Goal: Information Seeking & Learning: Check status

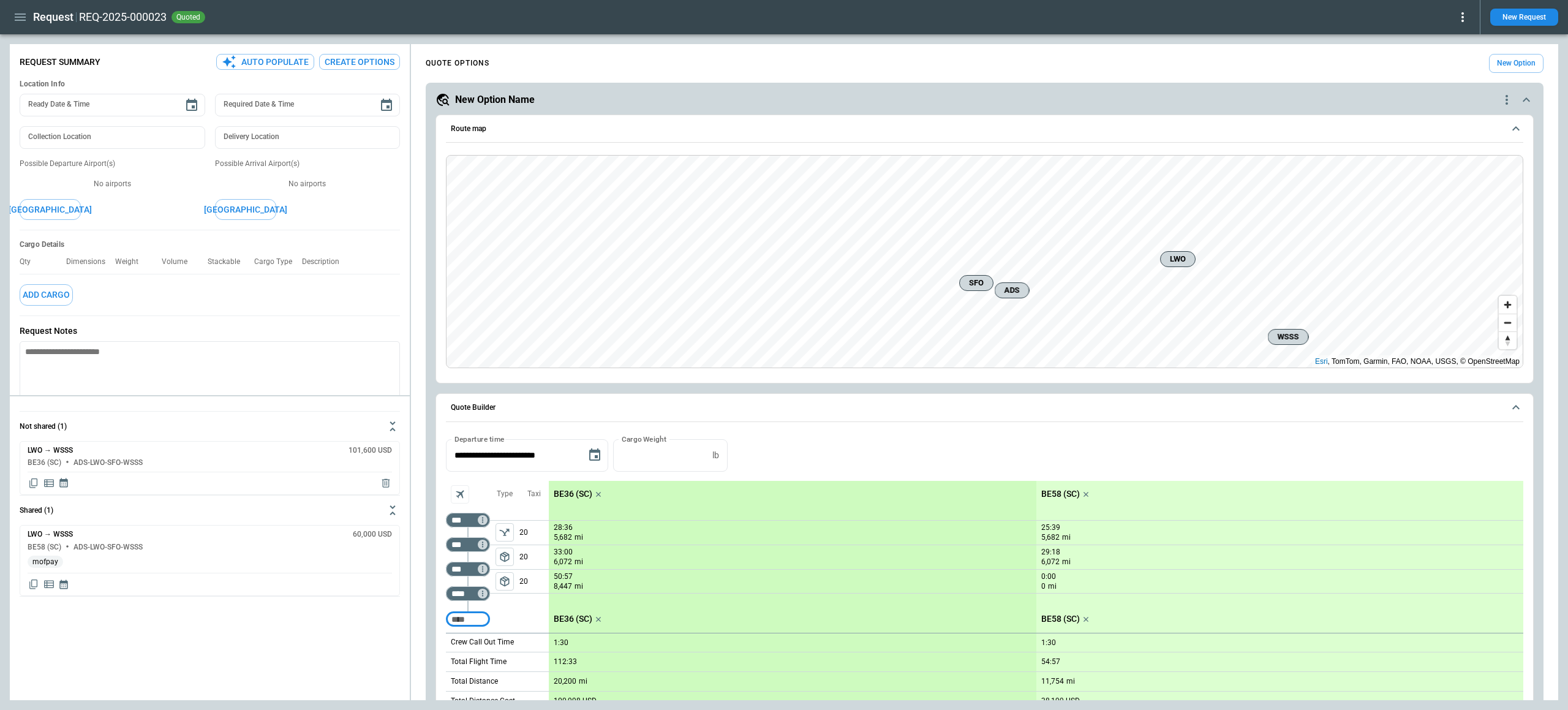
click at [28, 20] on button "button" at bounding box center [20, 17] width 21 height 22
click at [28, 41] on li "Home" at bounding box center [55, 42] width 92 height 20
click at [63, 49] on li "Home" at bounding box center [55, 42] width 92 height 20
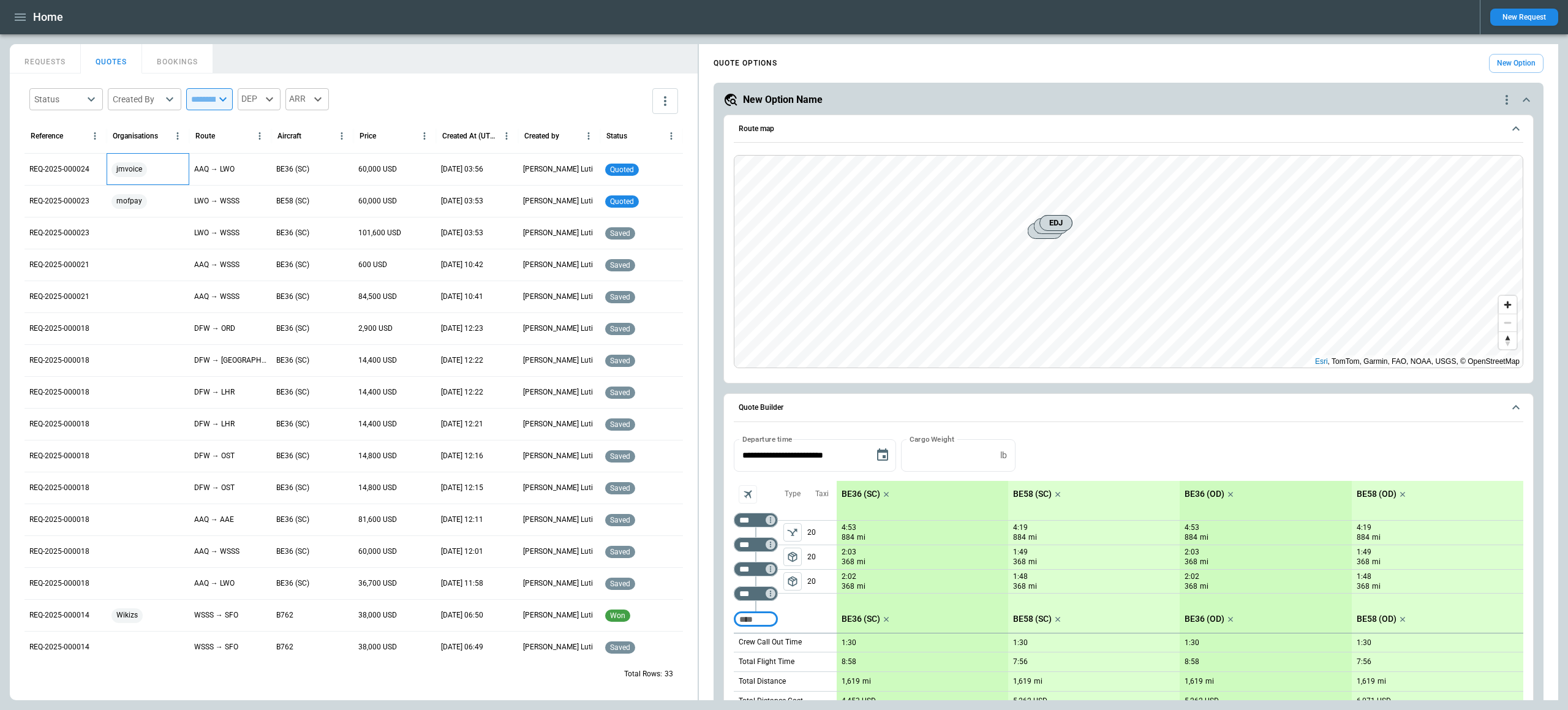
click at [140, 168] on span "jmvoice" at bounding box center [129, 169] width 35 height 31
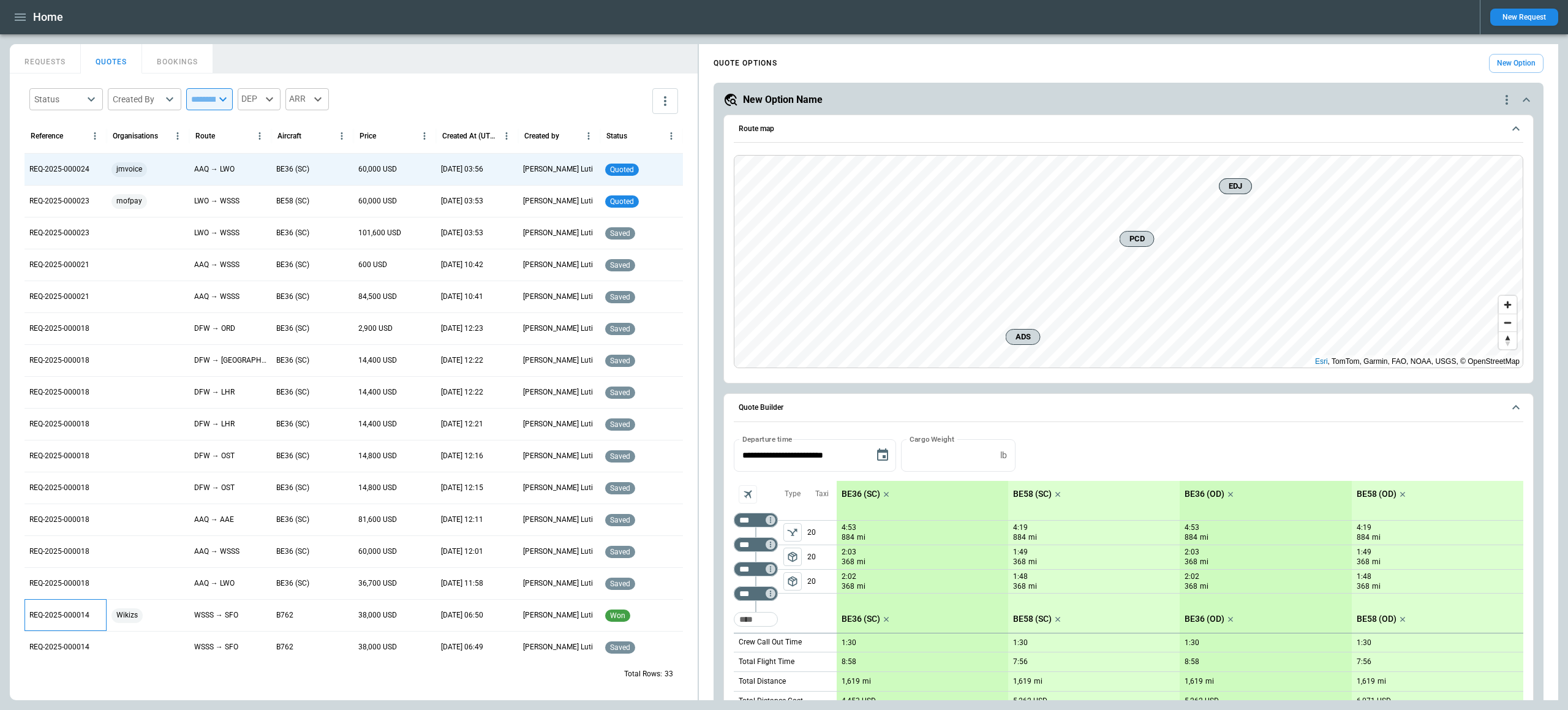
click at [83, 611] on p "REQ-2025-000014" at bounding box center [59, 615] width 60 height 10
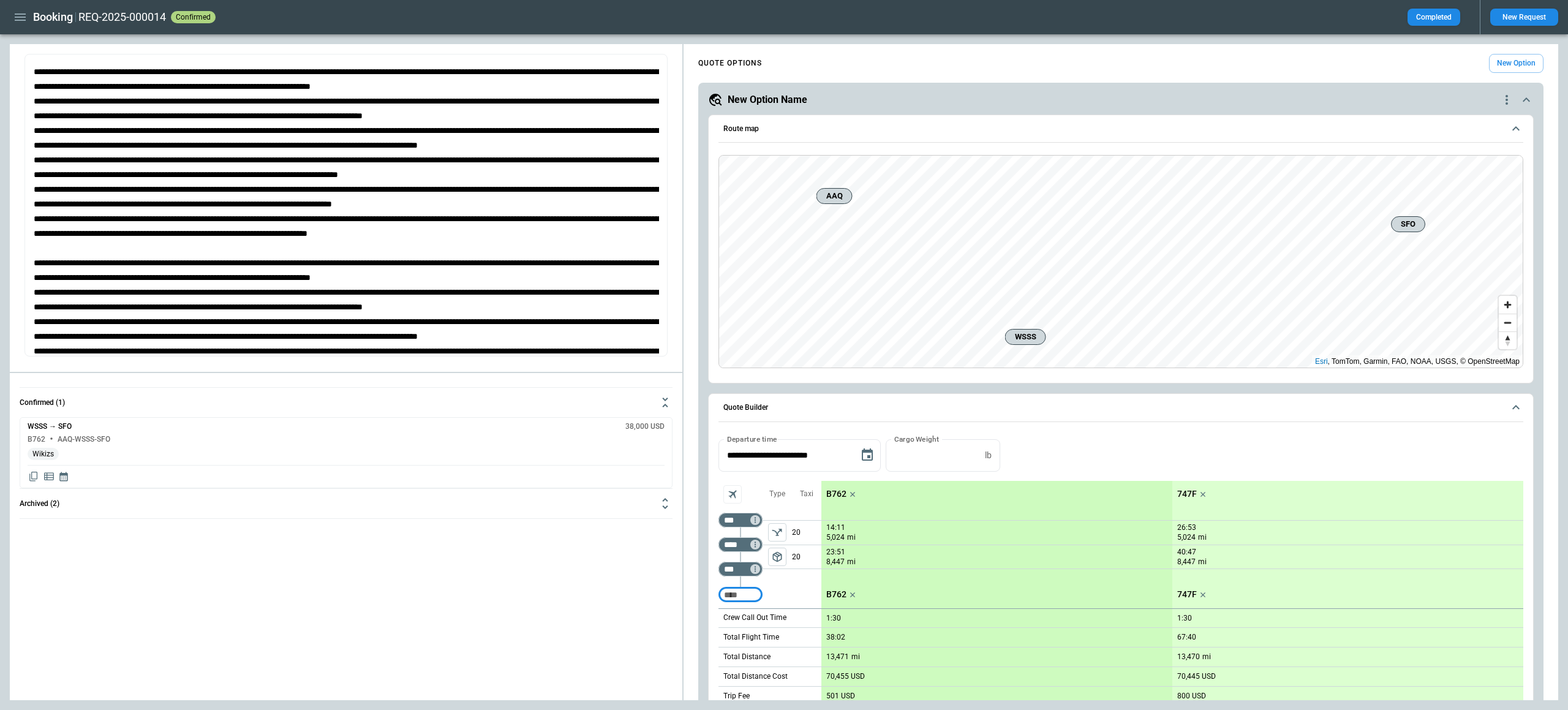
click at [26, 12] on icon "button" at bounding box center [20, 17] width 14 height 14
click at [21, 19] on icon "button" at bounding box center [20, 17] width 14 height 14
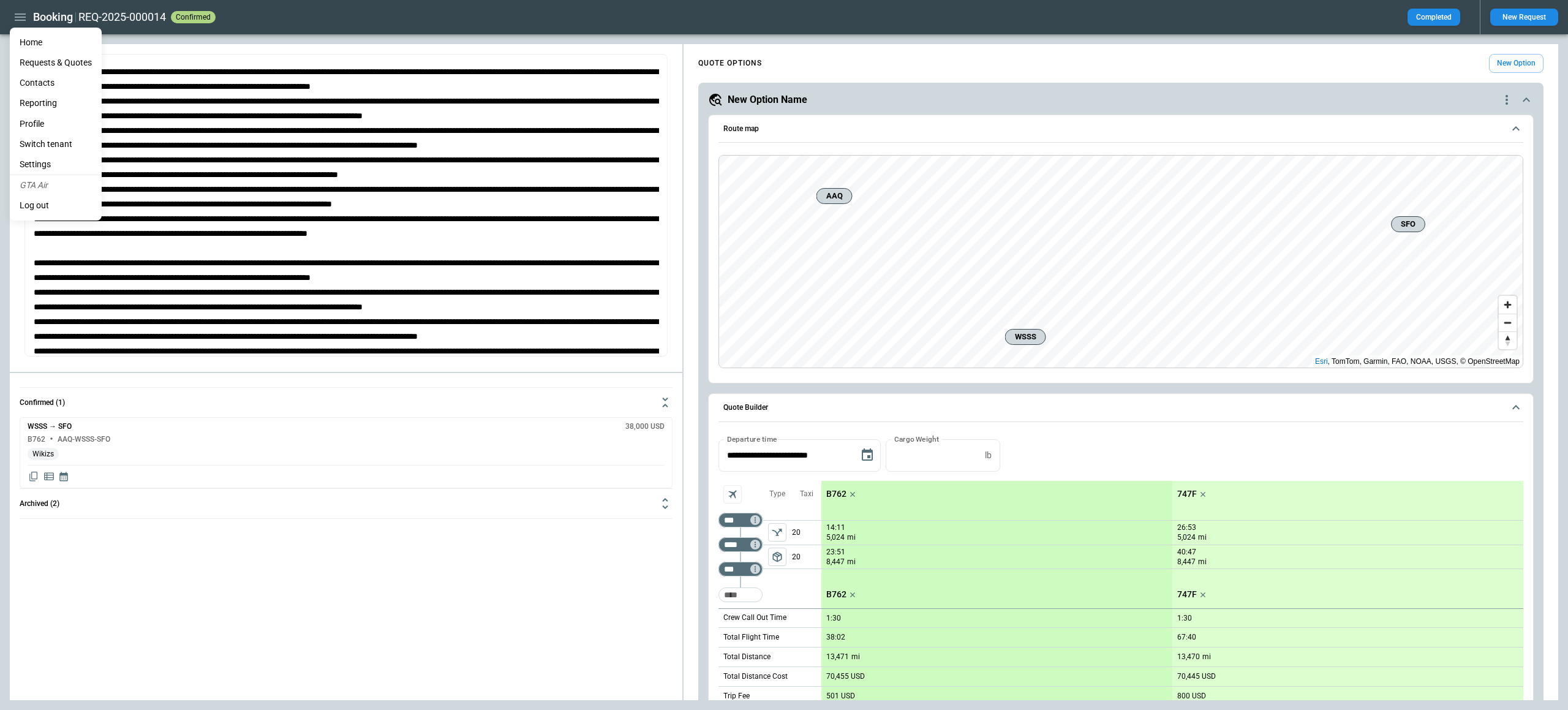
click at [22, 43] on li "Home" at bounding box center [55, 42] width 92 height 20
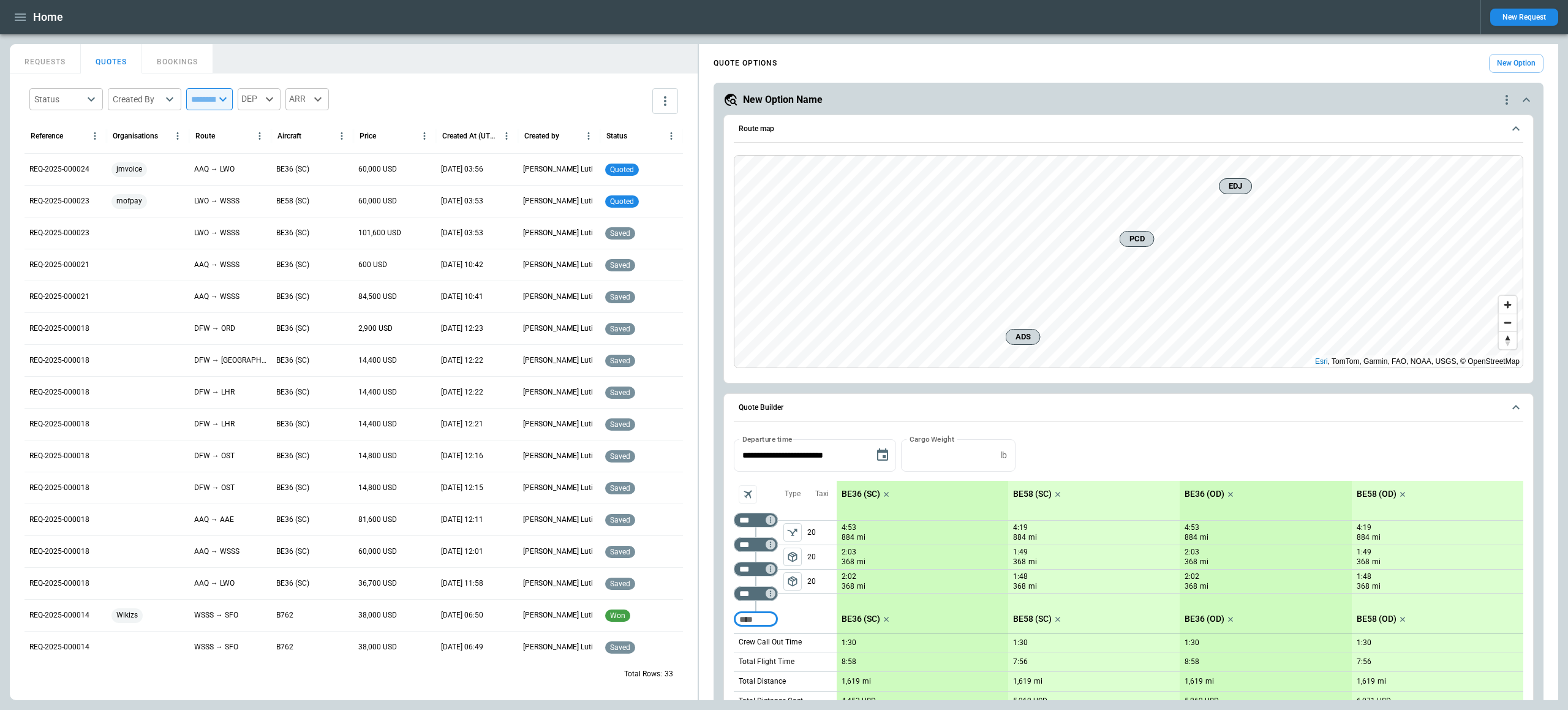
click at [86, 90] on body "Home New Request FindBorderBarSize REQUESTS QUOTES BOOKINGS Status ​ Created By…" at bounding box center [784, 355] width 1568 height 710
click at [65, 198] on span "Won" at bounding box center [76, 197] width 33 height 10
type input "********"
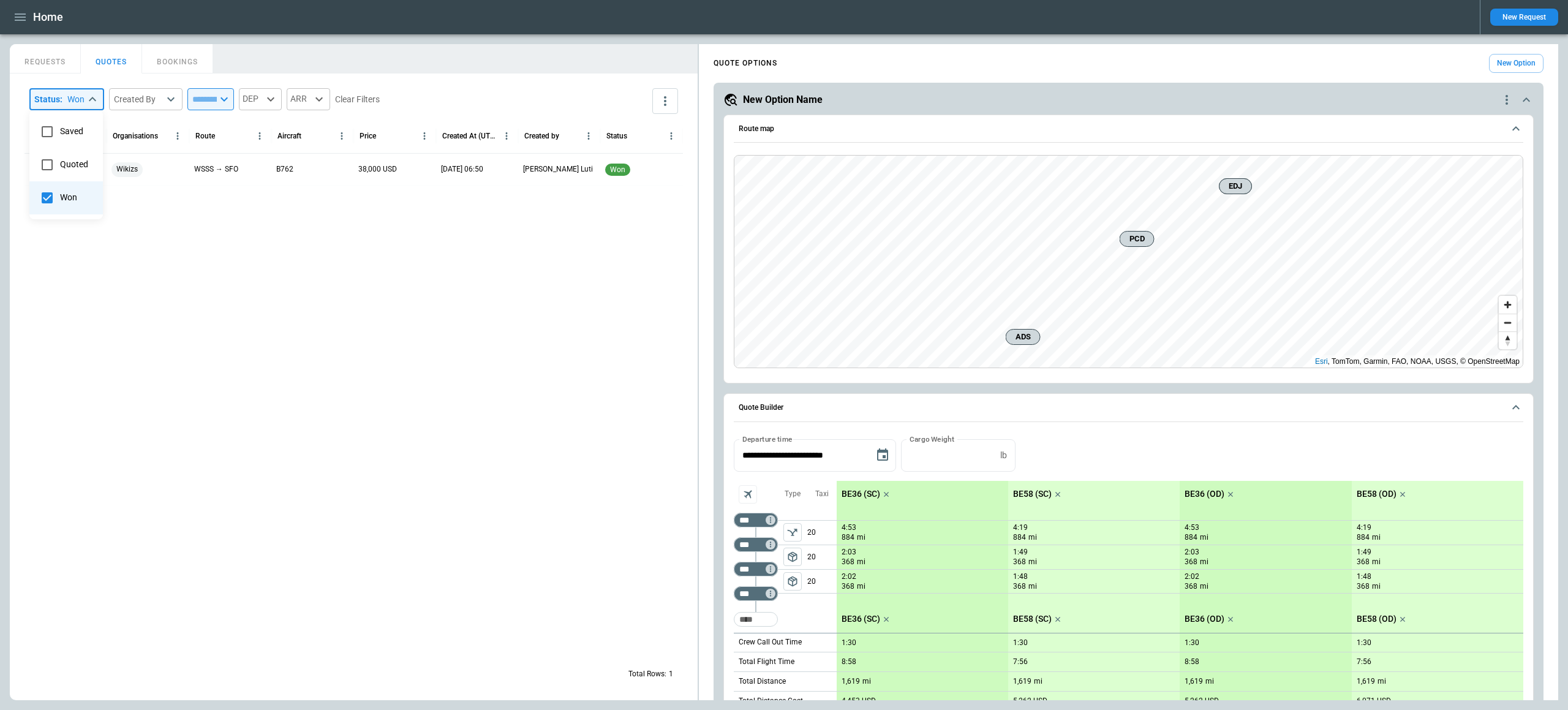
click at [470, 111] on div at bounding box center [784, 355] width 1568 height 710
click at [93, 101] on body "**********" at bounding box center [784, 355] width 1568 height 710
click at [70, 190] on li "Won" at bounding box center [66, 197] width 74 height 33
type input "*********"
click at [85, 170] on span "Quoted" at bounding box center [82, 164] width 33 height 10
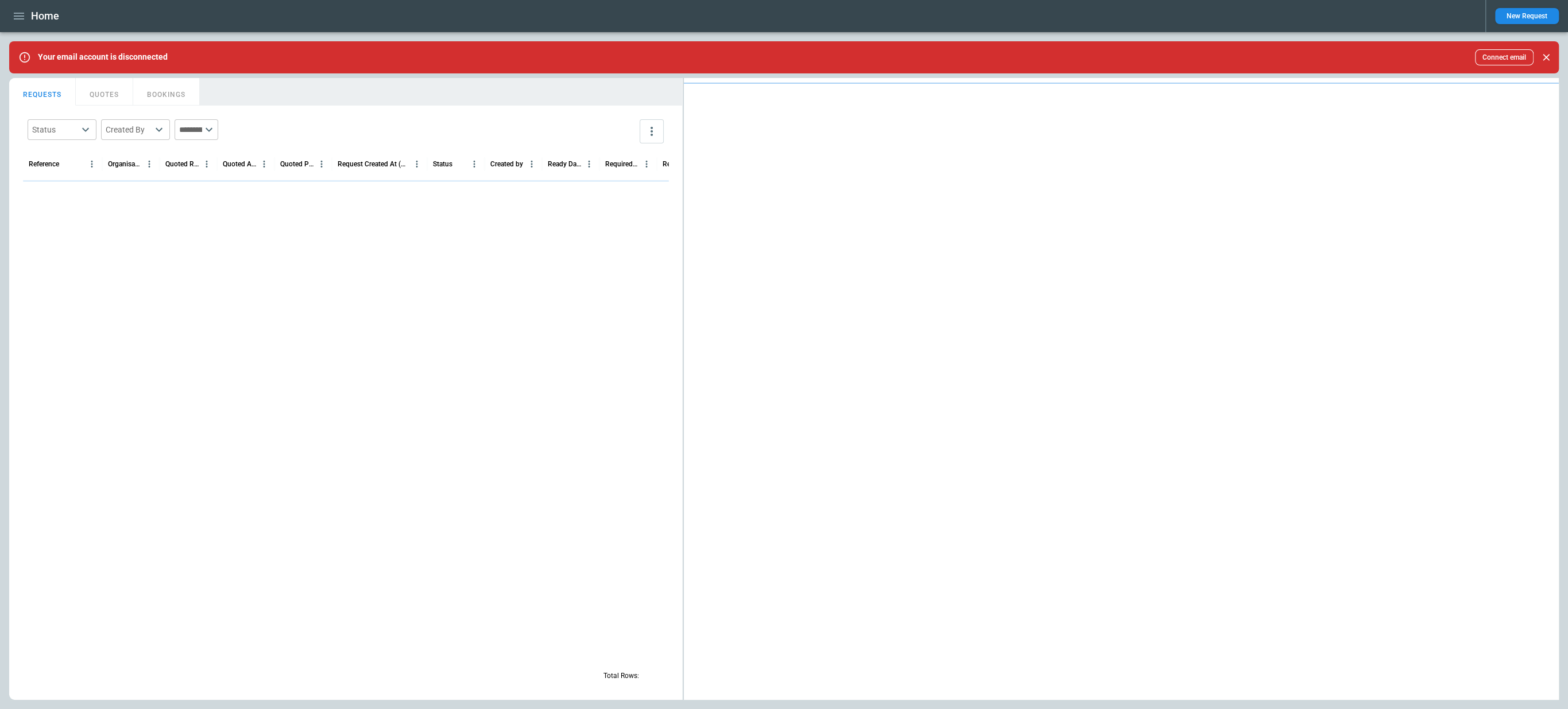
click at [104, 92] on button "QUOTES" at bounding box center [104, 91] width 58 height 28
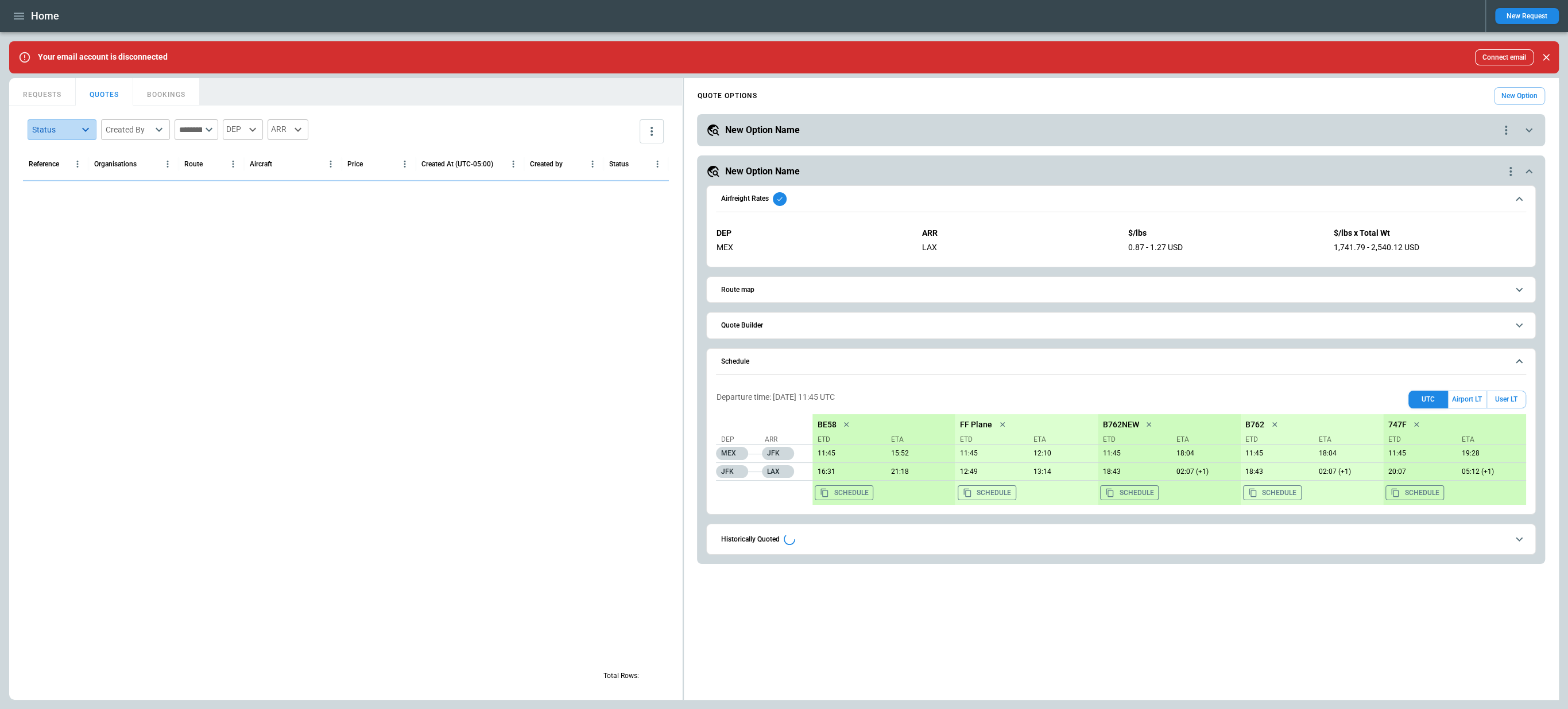
click at [85, 131] on body "**********" at bounding box center [784, 354] width 1568 height 709
click at [58, 216] on li "Won" at bounding box center [62, 222] width 69 height 31
type input "********"
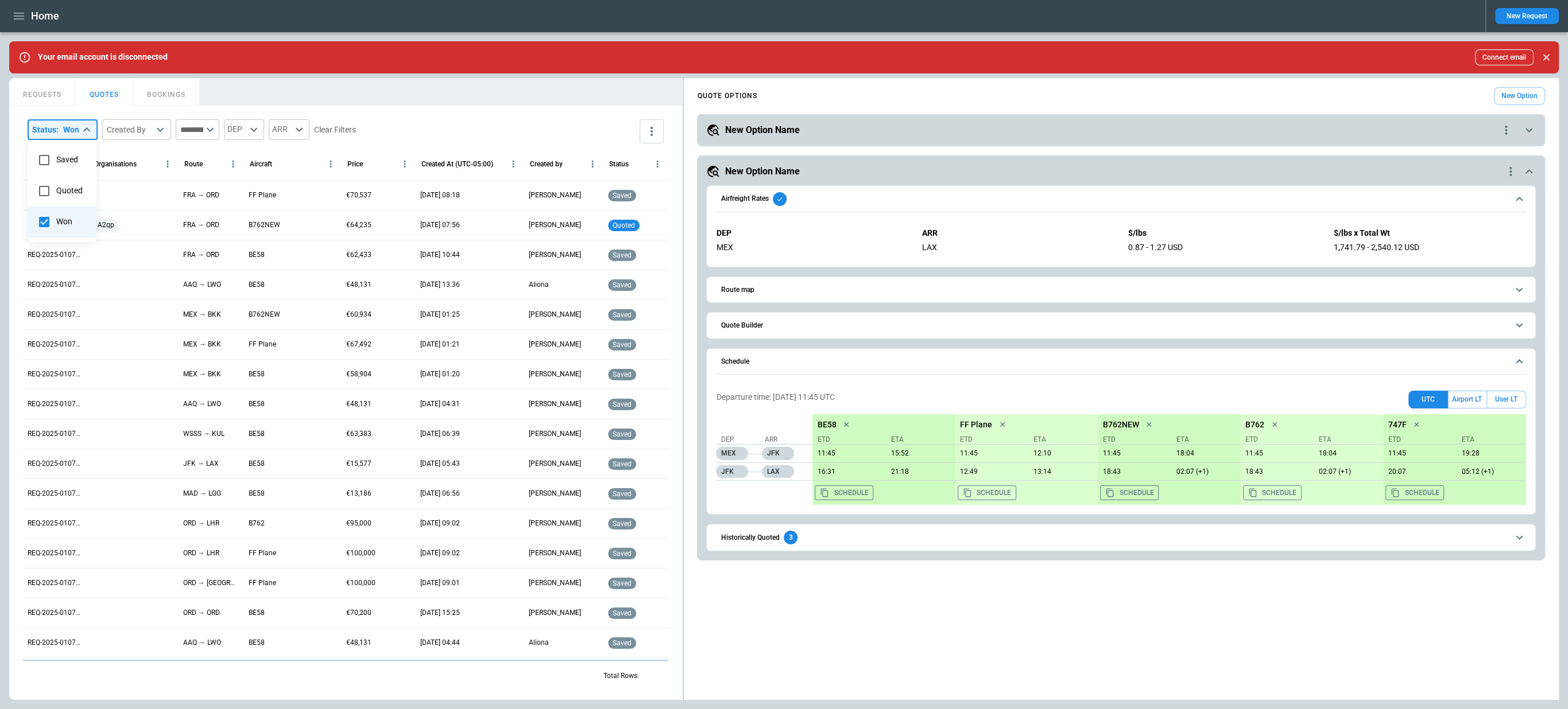
click at [86, 127] on div at bounding box center [784, 354] width 1568 height 709
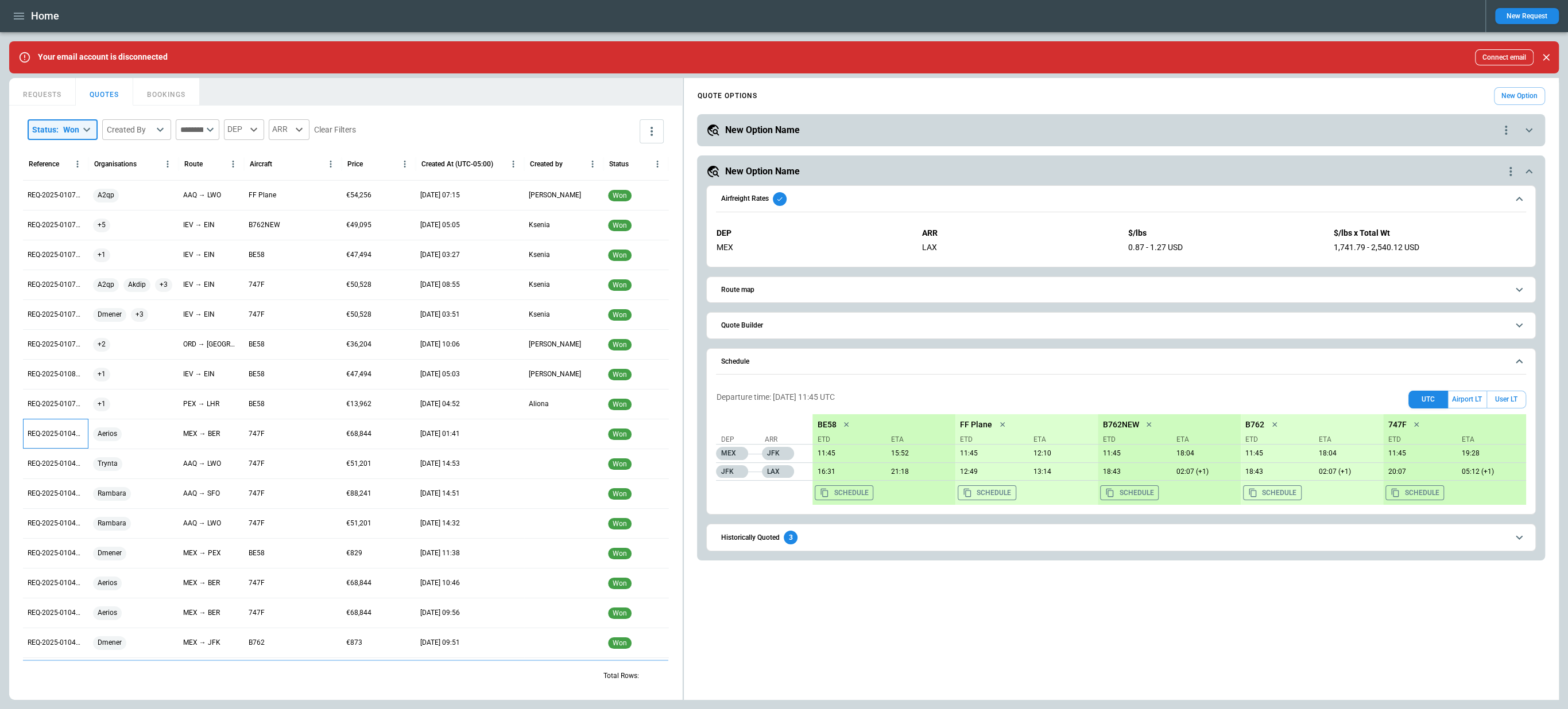
click at [65, 431] on p "REQ-2025-010491" at bounding box center [55, 433] width 56 height 10
click at [127, 434] on div "Aerios" at bounding box center [133, 434] width 81 height 13
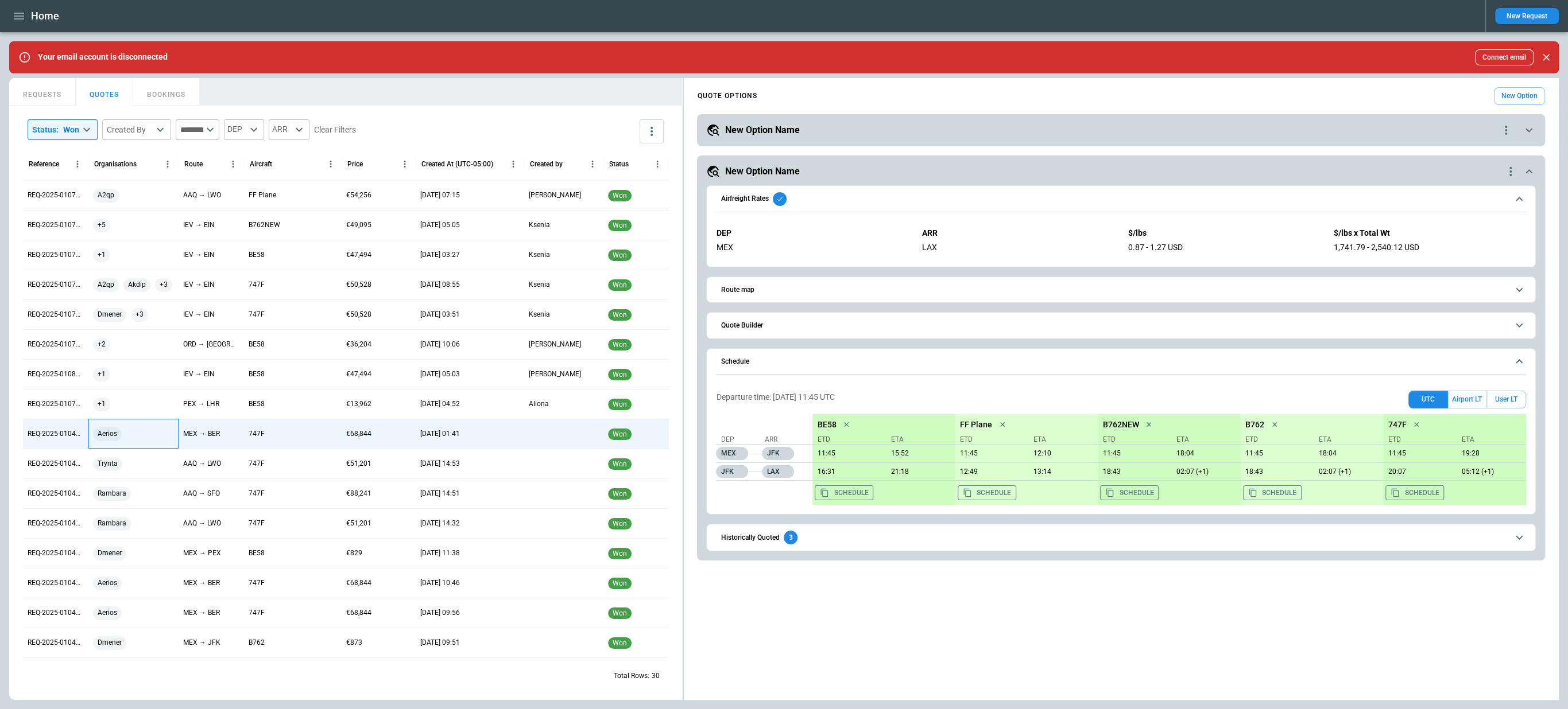
click at [124, 434] on div "Aerios" at bounding box center [133, 434] width 81 height 13
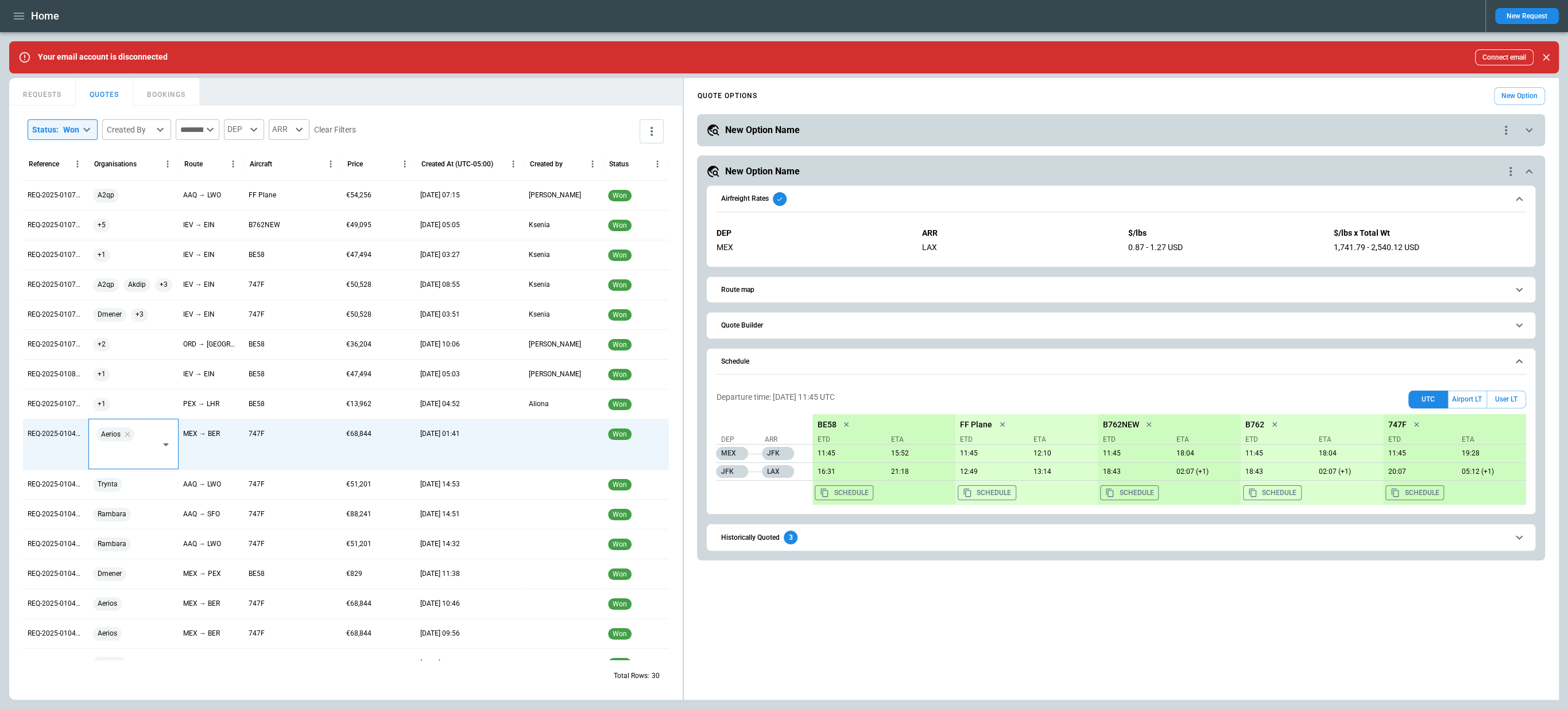
click at [124, 434] on icon at bounding box center [127, 434] width 9 height 9
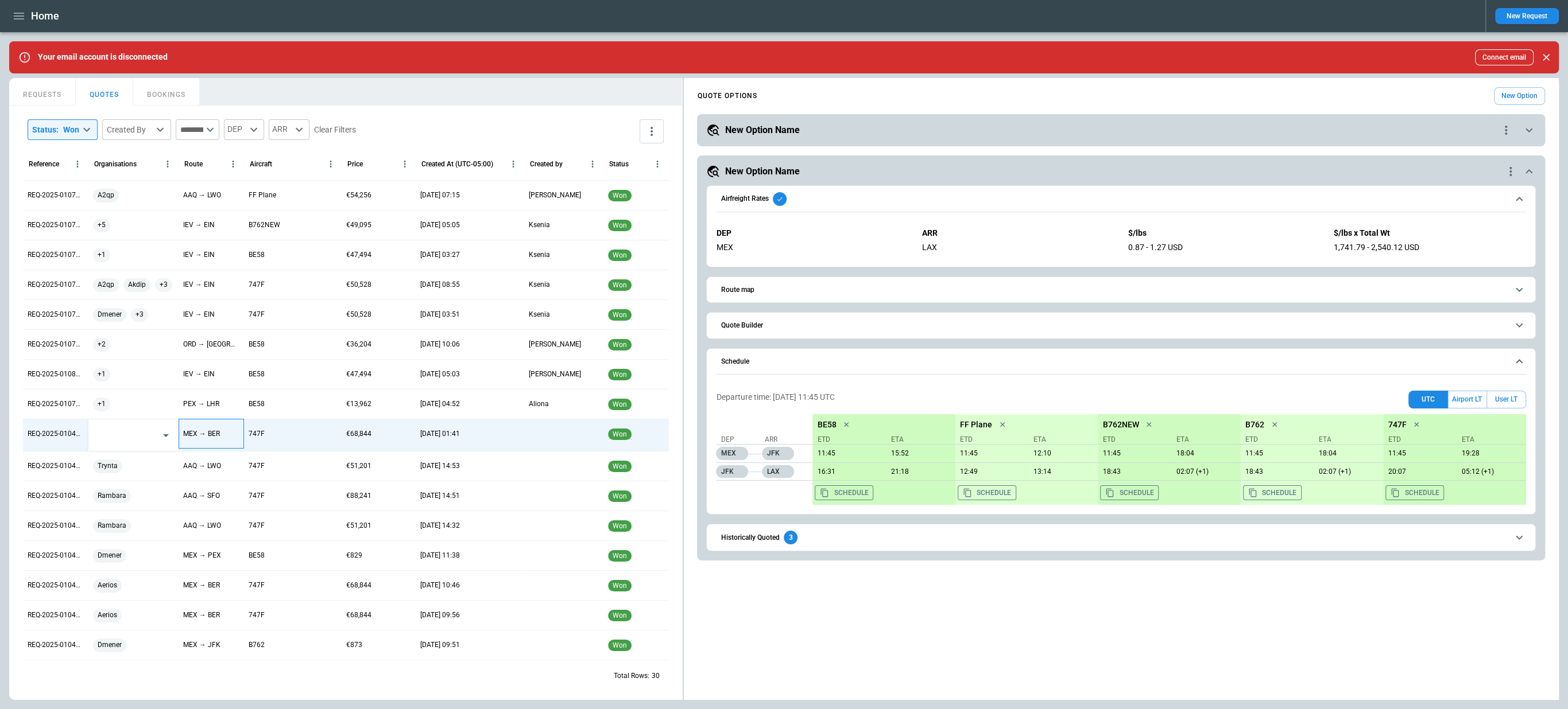
click at [210, 443] on div "MEX → BER" at bounding box center [211, 433] width 65 height 30
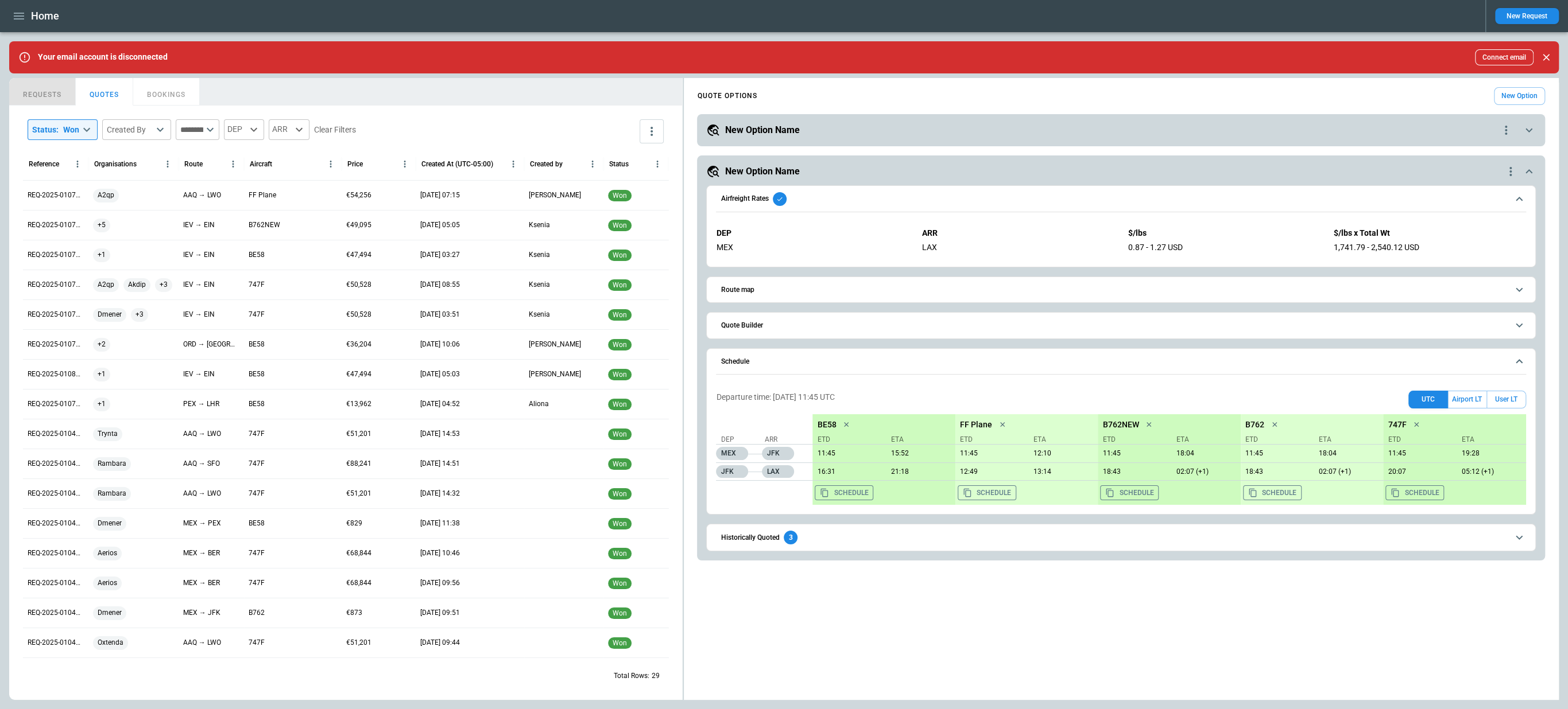
click at [59, 100] on button "REQUESTS" at bounding box center [42, 91] width 67 height 28
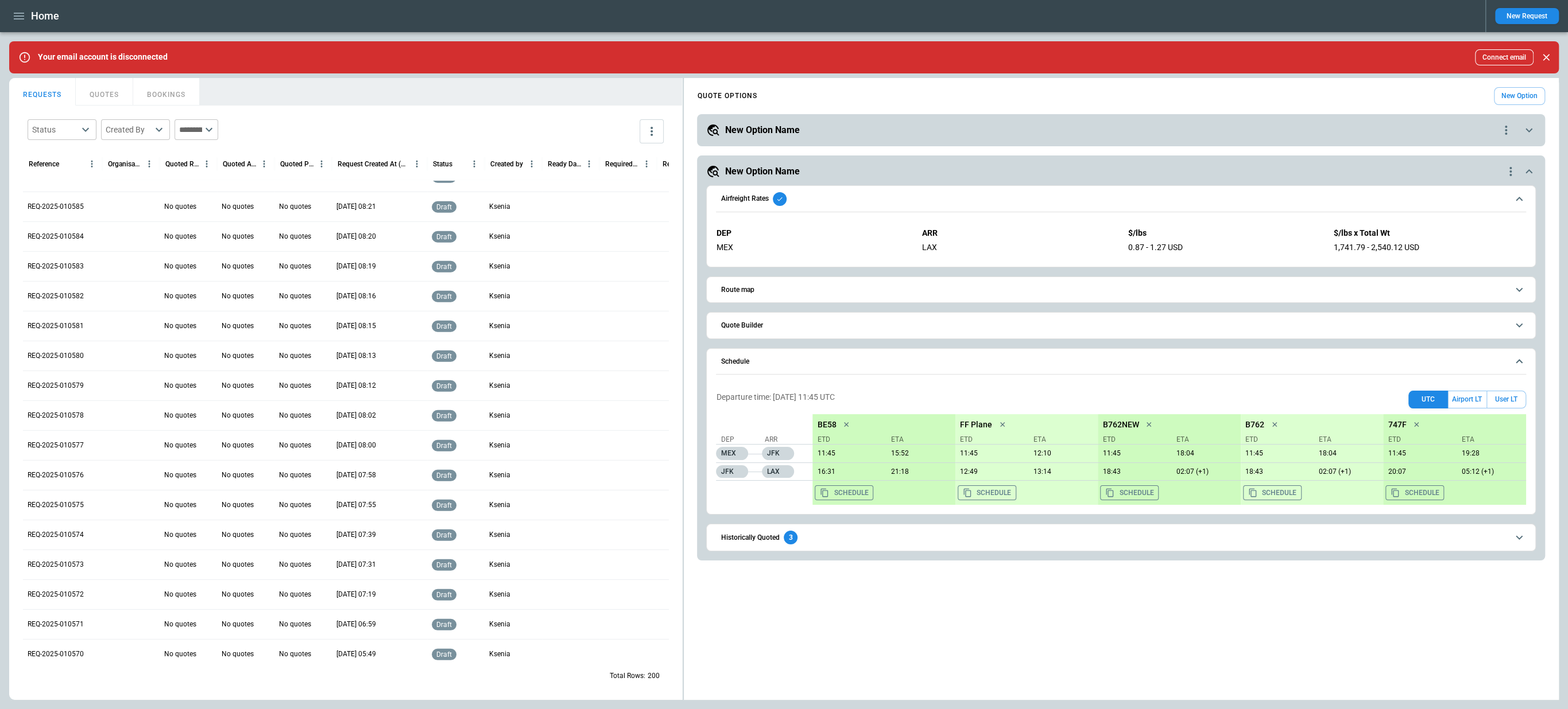
scroll to position [3376, 0]
